Goal: Task Accomplishment & Management: Use online tool/utility

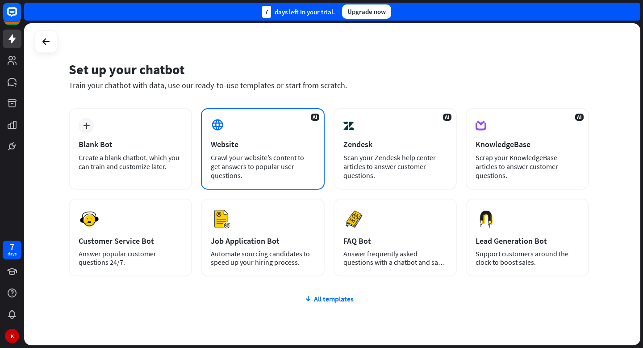
scroll to position [15, 0]
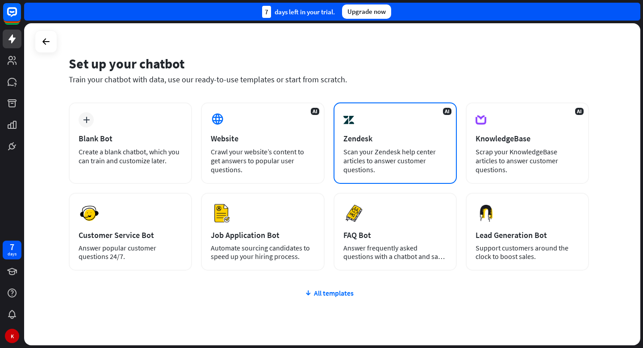
click at [373, 138] on div "Zendesk" at bounding box center [396, 138] width 104 height 10
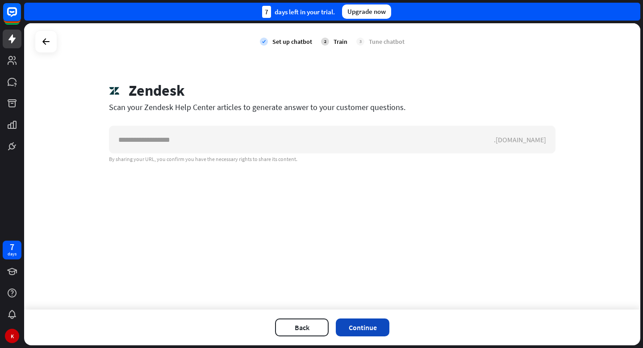
click at [360, 332] on button "Continue" at bounding box center [363, 327] width 54 height 18
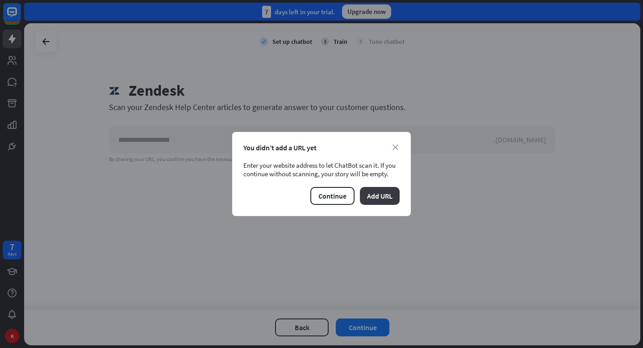
click at [380, 197] on button "Add URL" at bounding box center [380, 196] width 40 height 18
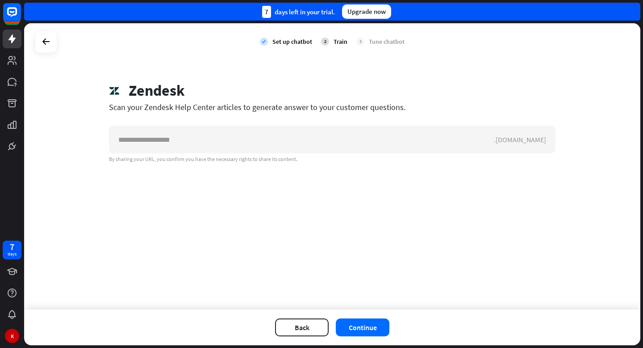
click at [394, 45] on div "Tune chatbot" at bounding box center [387, 42] width 36 height 8
click at [38, 43] on div at bounding box center [46, 41] width 17 height 17
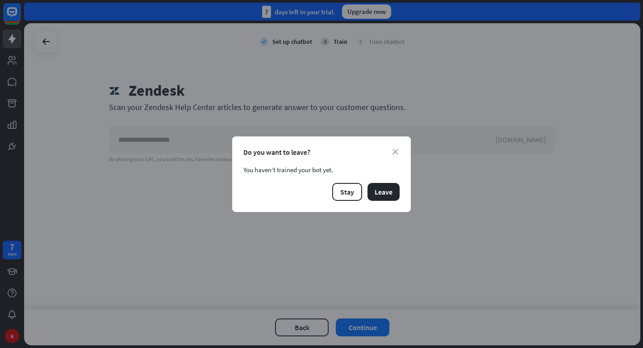
click at [349, 180] on div "close Do you want to leave? You haven’t trained your bot yet. Stay Leave" at bounding box center [321, 173] width 179 height 75
click at [349, 192] on button "Stay" at bounding box center [347, 192] width 30 height 18
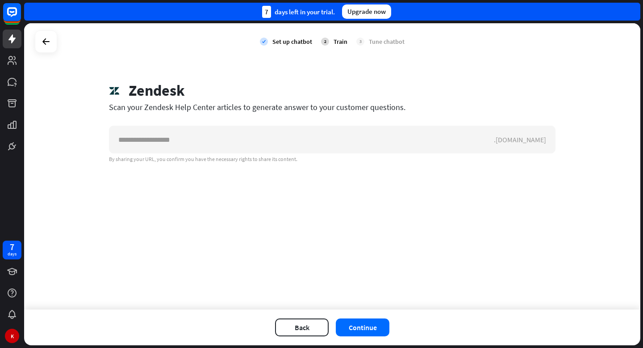
click at [349, 192] on div "check Set up chatbot 2 Train 3 Tune chatbot Zendesk Scan your Zendesk Help Cent…" at bounding box center [332, 166] width 616 height 286
click at [53, 41] on div at bounding box center [46, 41] width 17 height 17
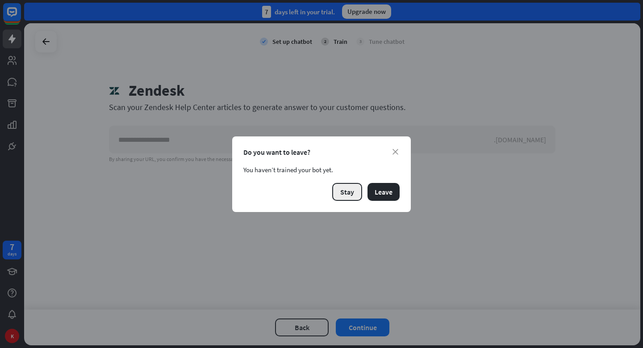
click at [345, 193] on button "Stay" at bounding box center [347, 192] width 30 height 18
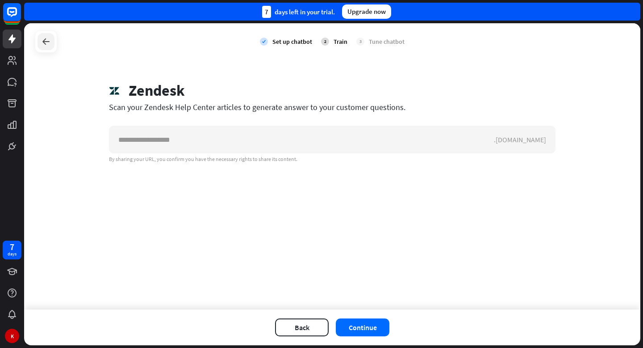
click at [49, 40] on icon at bounding box center [46, 41] width 11 height 11
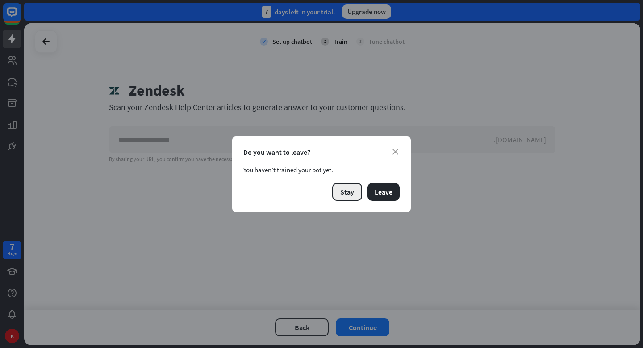
click at [353, 189] on button "Stay" at bounding box center [347, 192] width 30 height 18
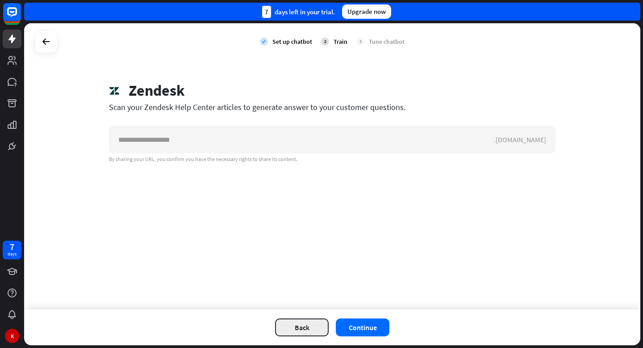
click at [292, 323] on button "Back" at bounding box center [302, 327] width 54 height 18
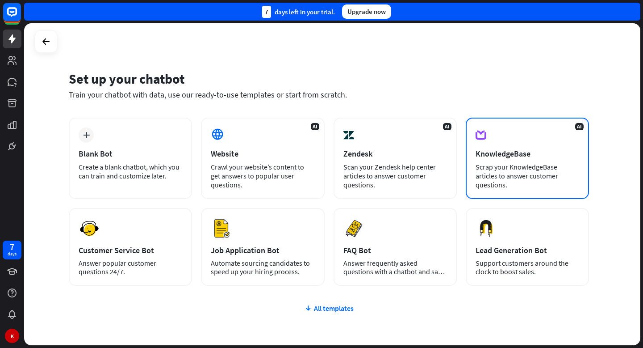
click at [532, 152] on div "KnowledgeBase" at bounding box center [528, 153] width 104 height 10
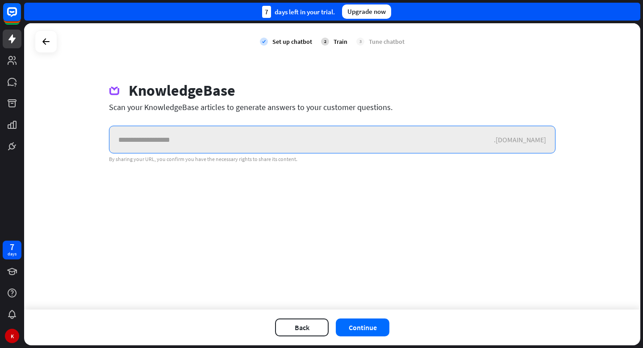
click at [144, 150] on input "text" at bounding box center [301, 139] width 385 height 27
paste input "**********"
type input "**********"
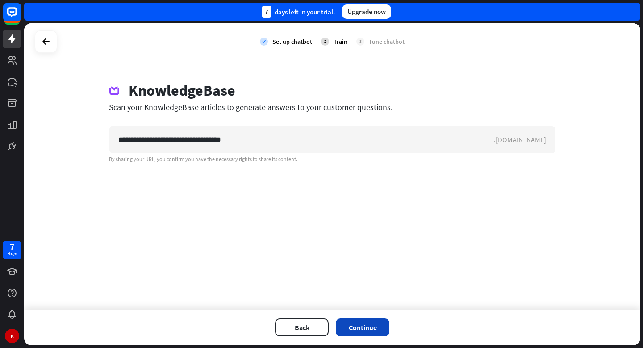
click at [362, 329] on button "Continue" at bounding box center [363, 327] width 54 height 18
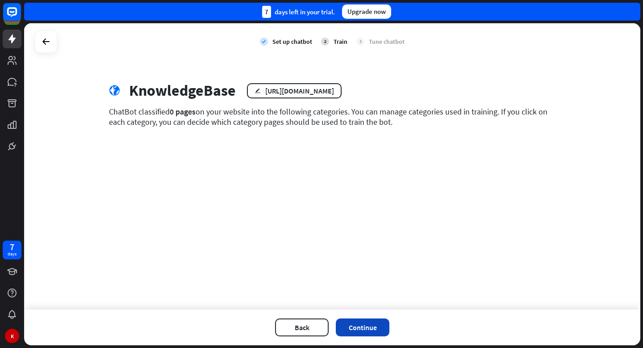
click at [368, 331] on button "Continue" at bounding box center [363, 327] width 54 height 18
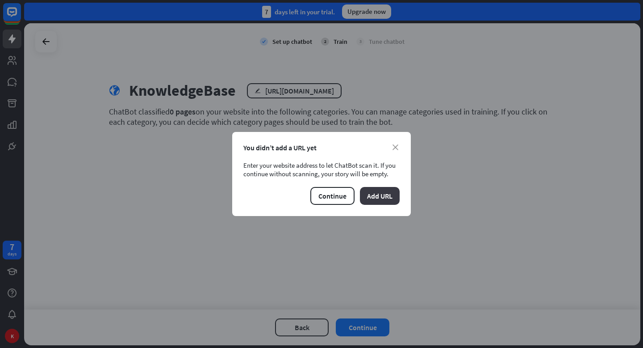
click at [378, 194] on button "Add URL" at bounding box center [380, 196] width 40 height 18
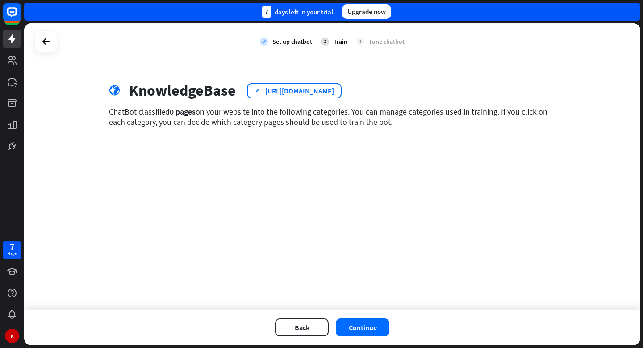
click at [281, 92] on div "[URL][DOMAIN_NAME]" at bounding box center [299, 90] width 69 height 9
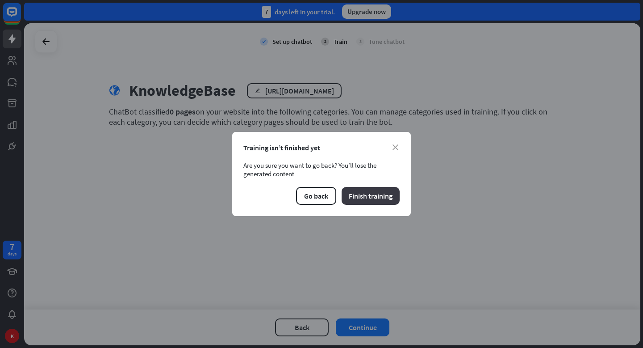
click at [357, 200] on button "Finish training" at bounding box center [371, 196] width 58 height 18
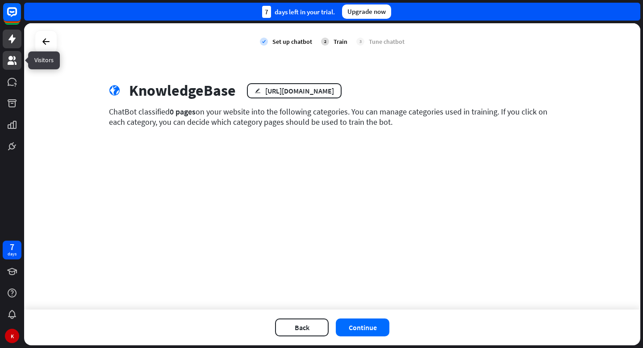
click at [9, 61] on icon at bounding box center [12, 60] width 9 height 9
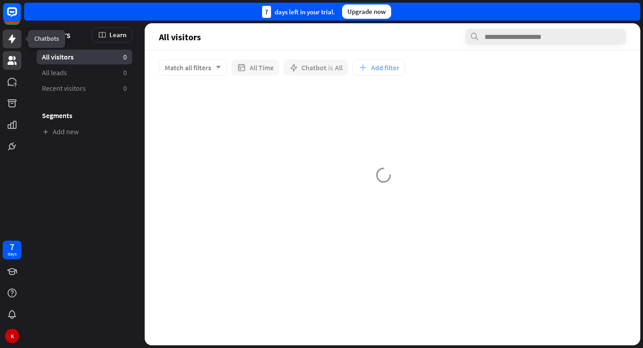
click at [19, 44] on link at bounding box center [12, 38] width 19 height 19
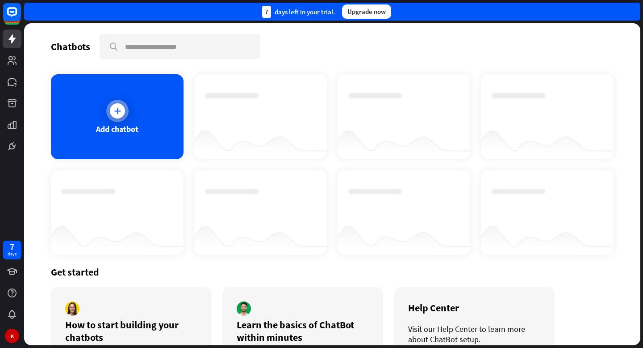
click at [116, 124] on div "Add chatbot" at bounding box center [117, 129] width 42 height 10
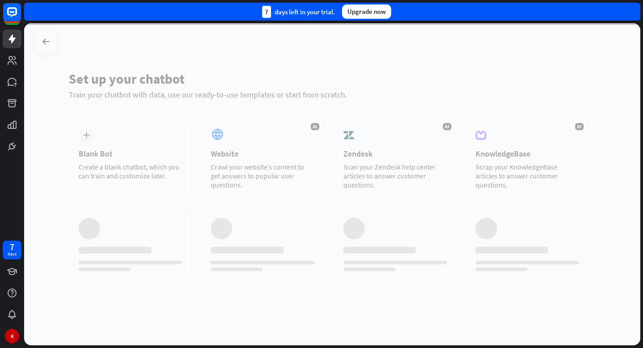
click at [130, 152] on div at bounding box center [332, 184] width 616 height 322
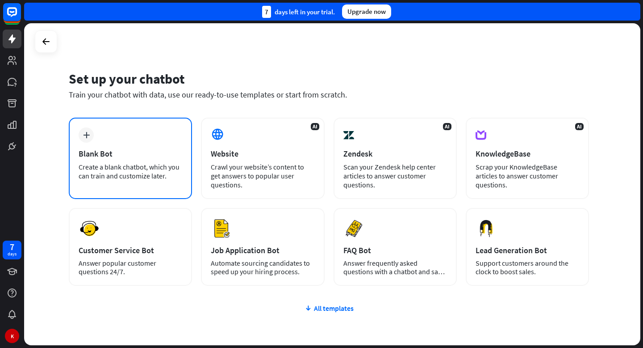
click at [128, 140] on div "plus Blank Bot Create a blank chatbot, which you can train and customize later." at bounding box center [130, 157] width 123 height 81
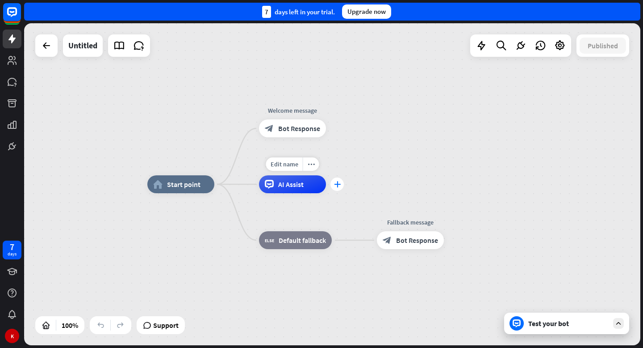
click at [340, 184] on icon "plus" at bounding box center [337, 184] width 7 height 6
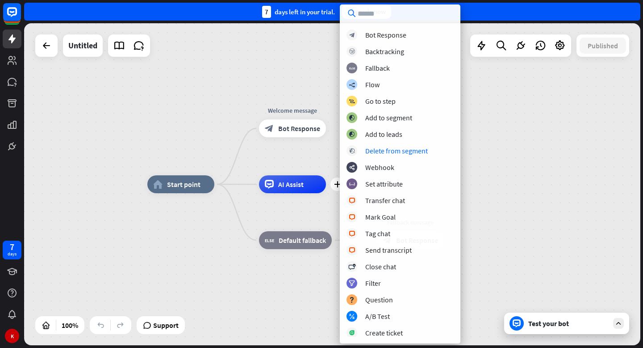
click at [151, 250] on div "home_2 Start point Welcome message block_bot_response Bot Response plus AI Assi…" at bounding box center [455, 345] width 616 height 322
